Goal: Browse casually: Explore the website without a specific task or goal

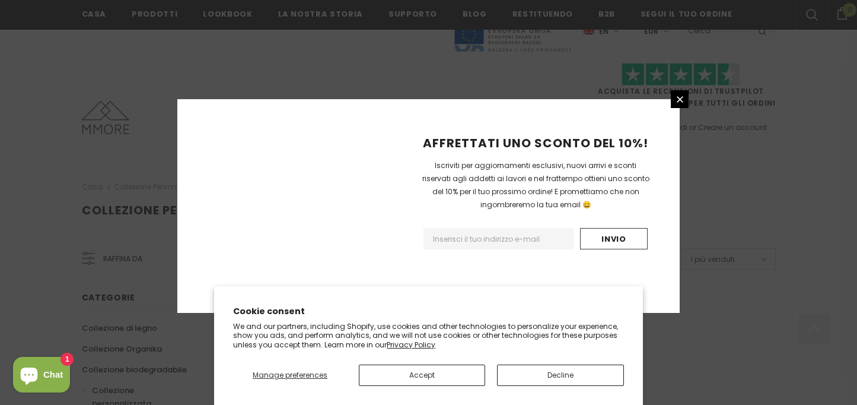
scroll to position [811, 0]
